Goal: Browse casually

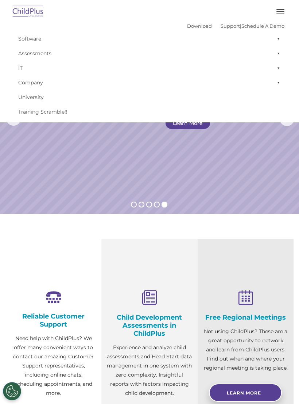
click at [283, 14] on span "button" at bounding box center [281, 14] width 8 height 1
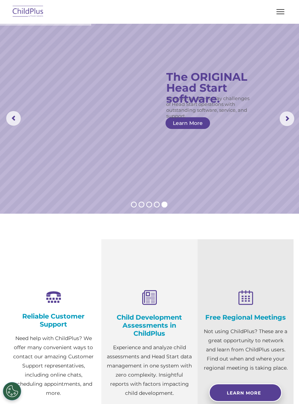
select select "MEDIUM"
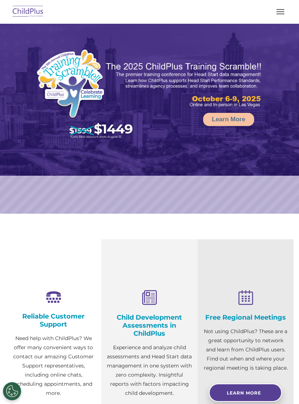
select select "MEDIUM"
click at [279, 15] on button "button" at bounding box center [280, 12] width 15 height 12
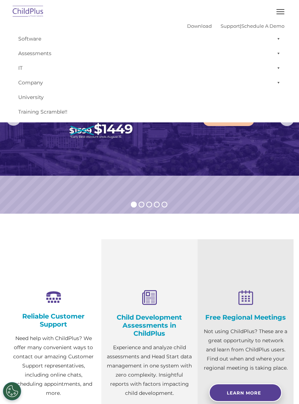
click at [274, 13] on button "button" at bounding box center [280, 12] width 15 height 12
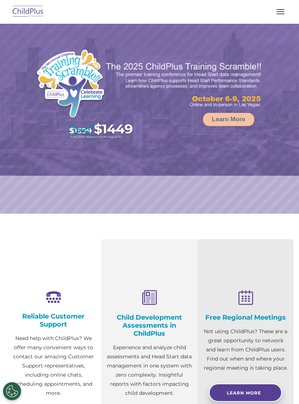
select select "MEDIUM"
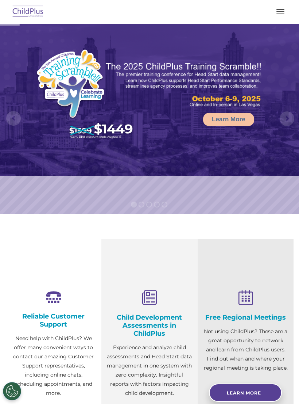
click at [16, 12] on img at bounding box center [28, 11] width 34 height 17
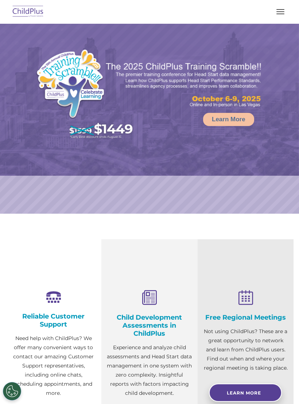
select select "MEDIUM"
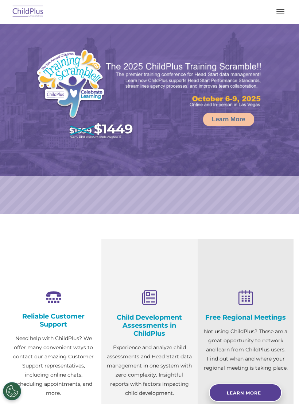
select select "MEDIUM"
